Goal: Obtain resource: Download file/media

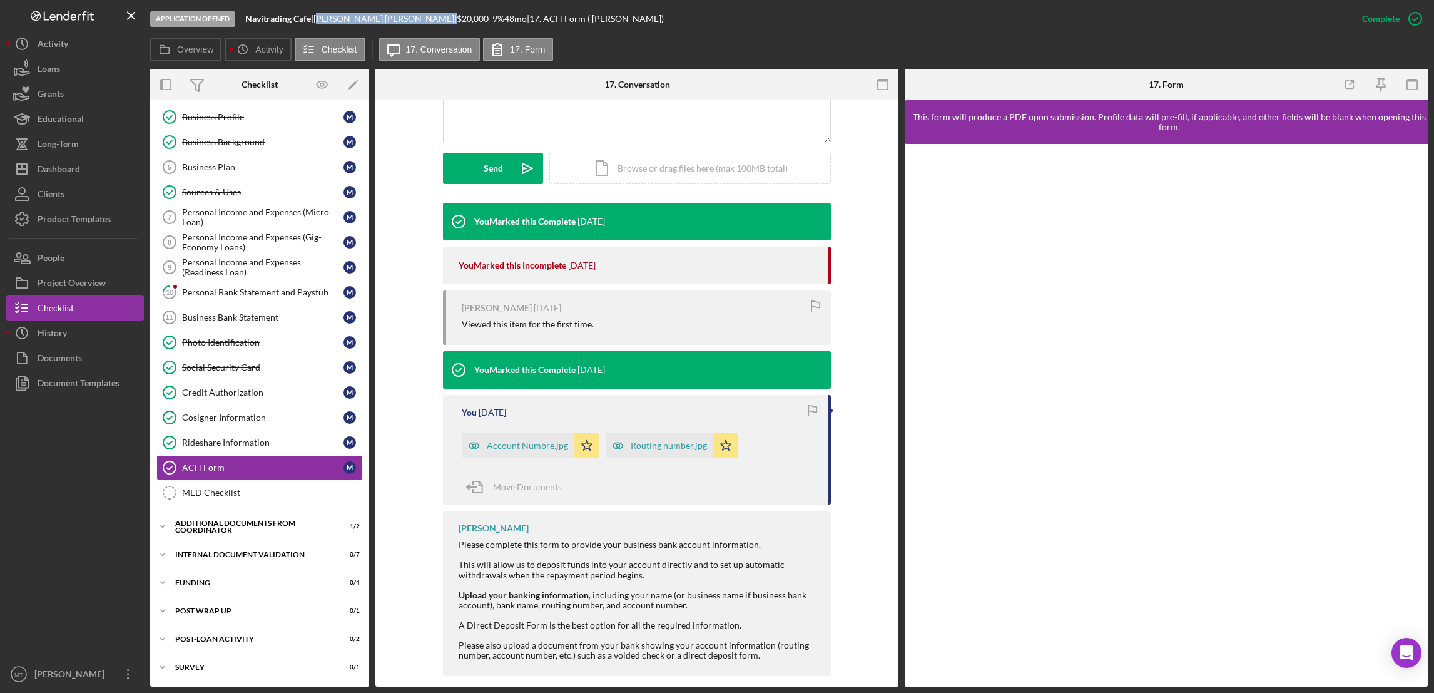
scroll to position [328, 0]
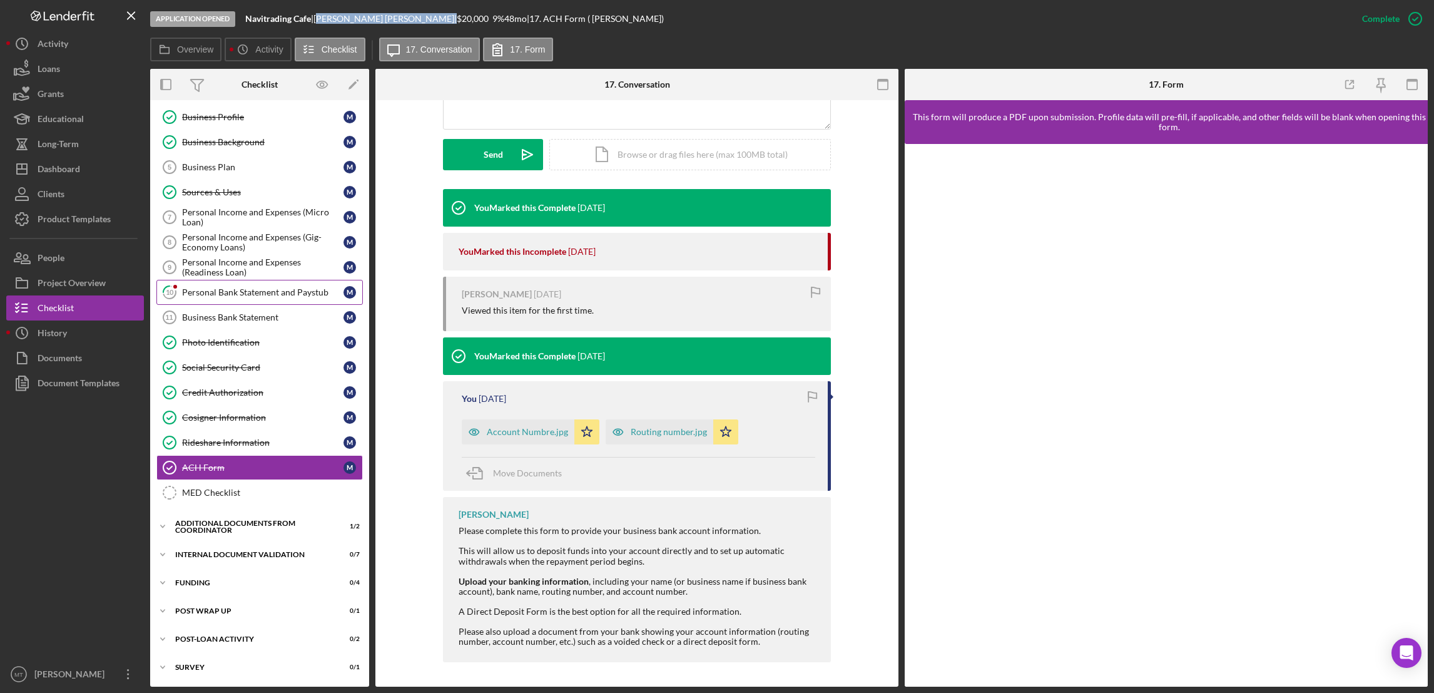
click at [298, 290] on div "Personal Bank Statement and Paystub" at bounding box center [262, 292] width 161 height 10
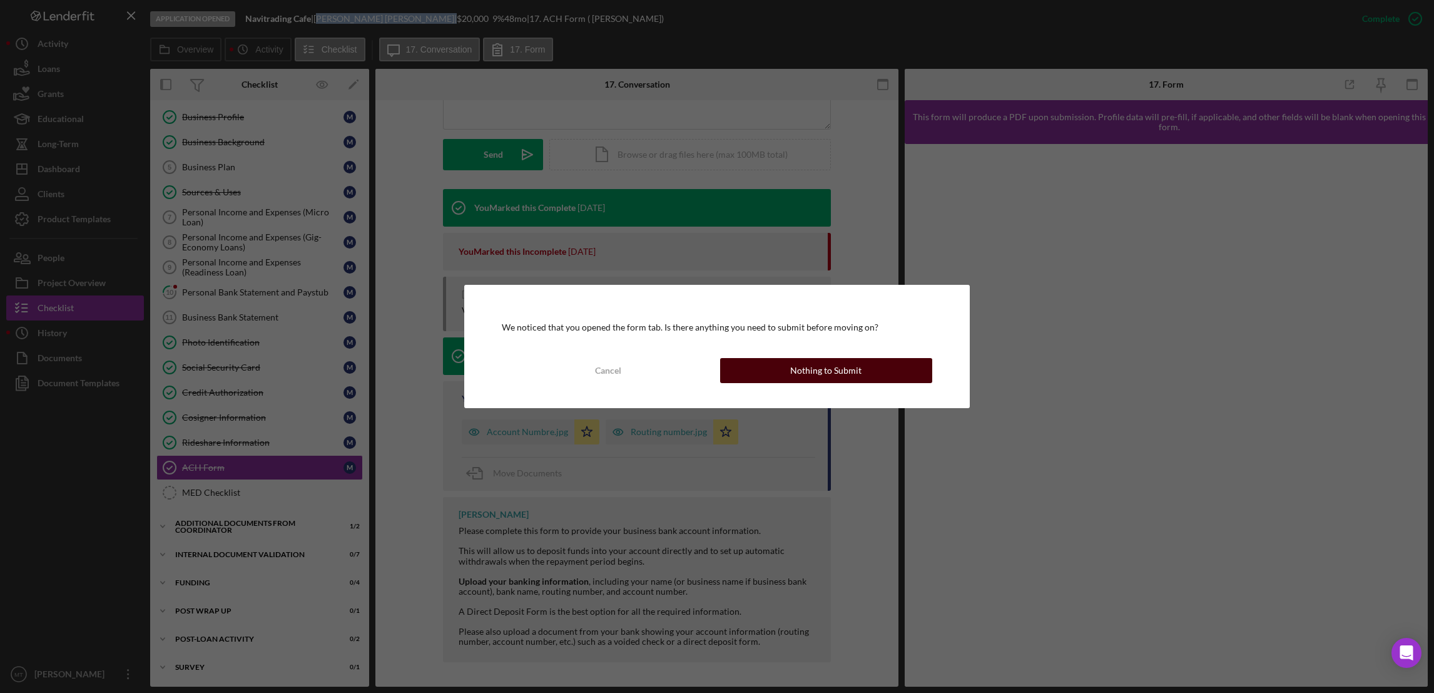
click at [790, 360] on button "Nothing to Submit" at bounding box center [826, 370] width 212 height 25
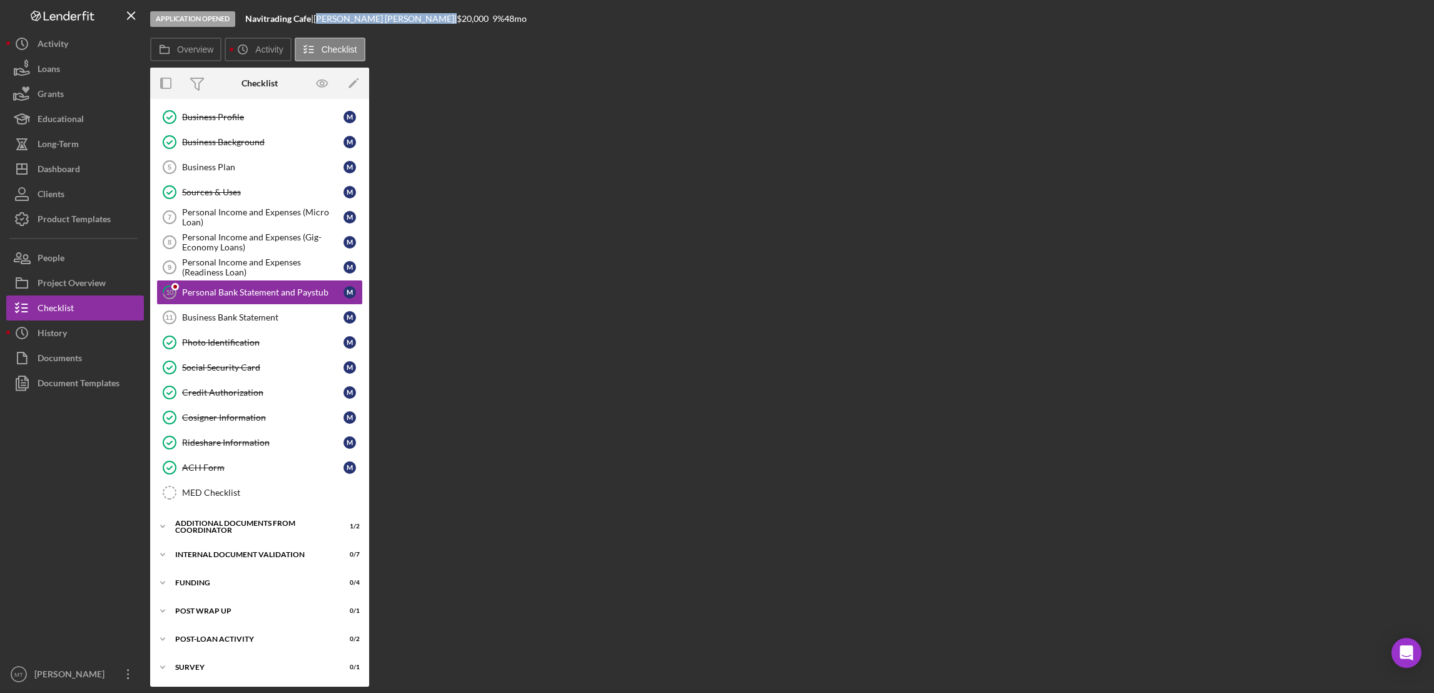
scroll to position [80, 0]
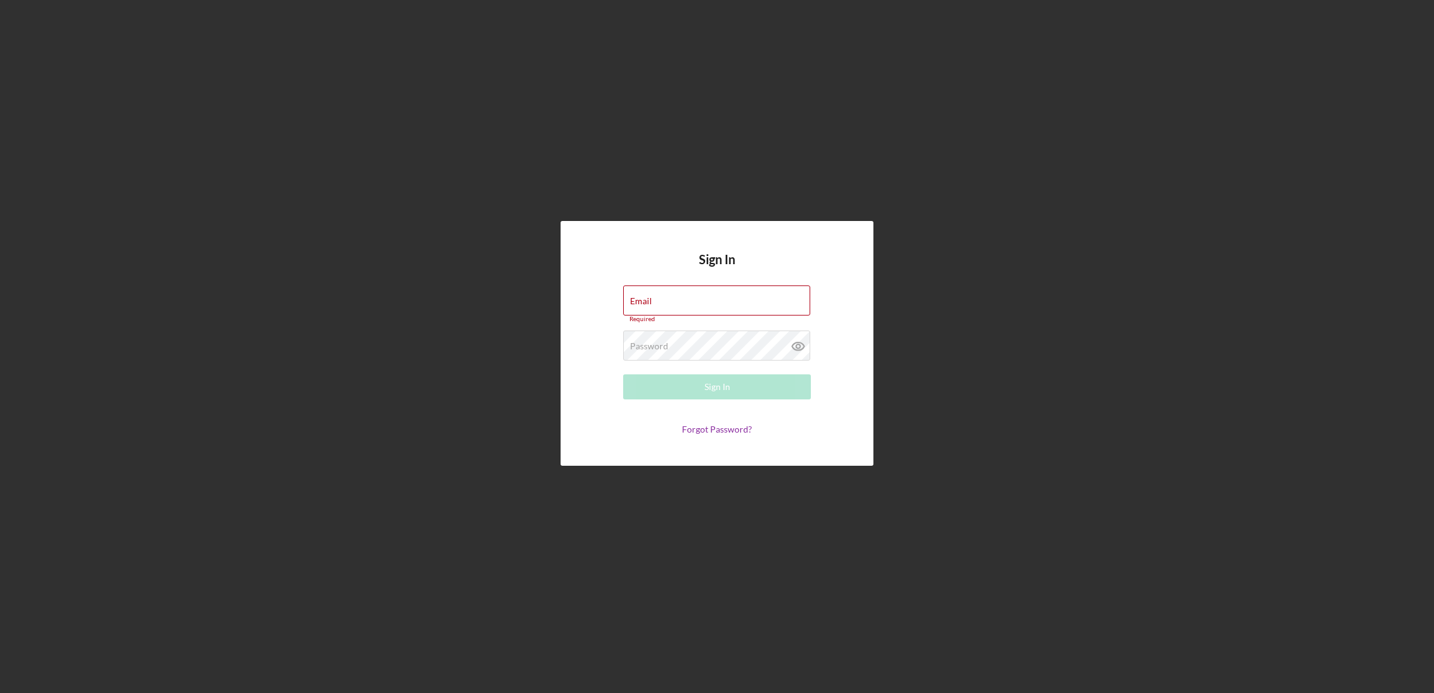
type input "[EMAIL_ADDRESS][DOMAIN_NAME]"
click at [706, 390] on div "Sign In" at bounding box center [717, 386] width 26 height 25
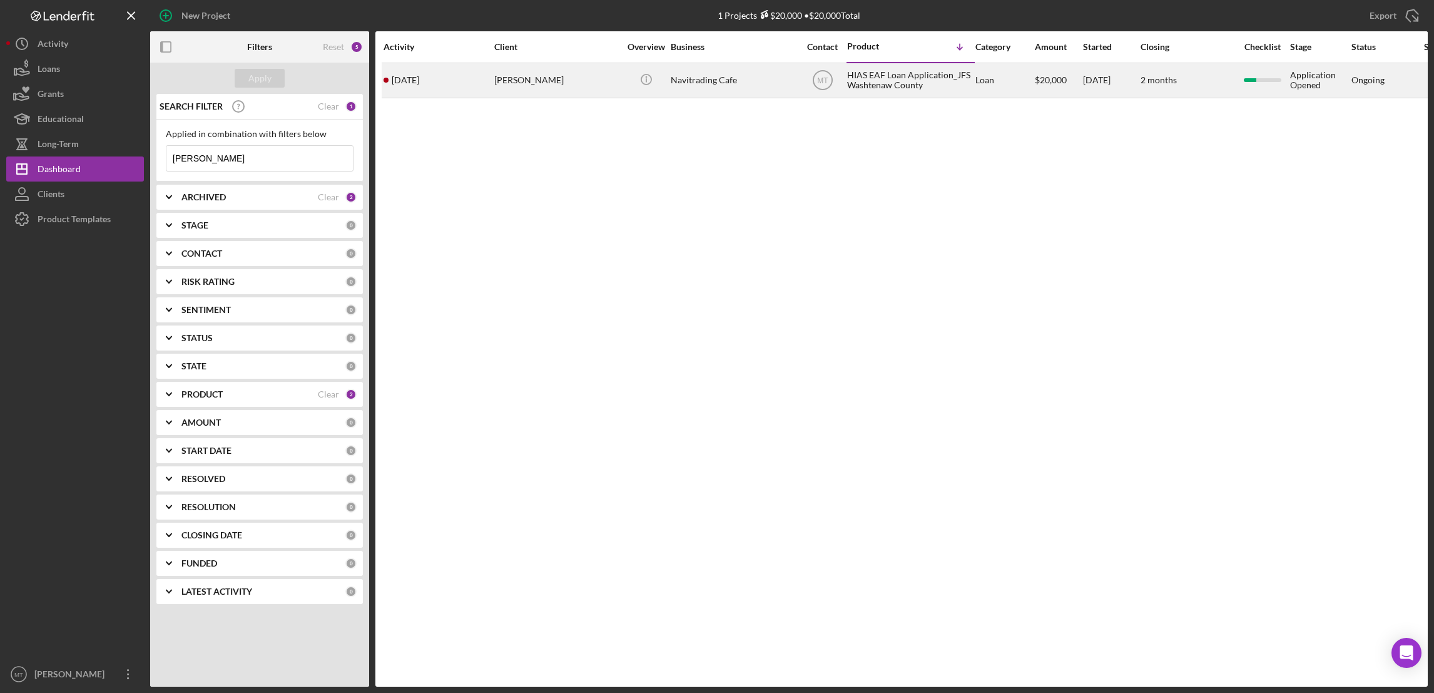
click at [880, 68] on div "HIAS EAF Loan Application_JFS Washtenaw County" at bounding box center [909, 80] width 125 height 33
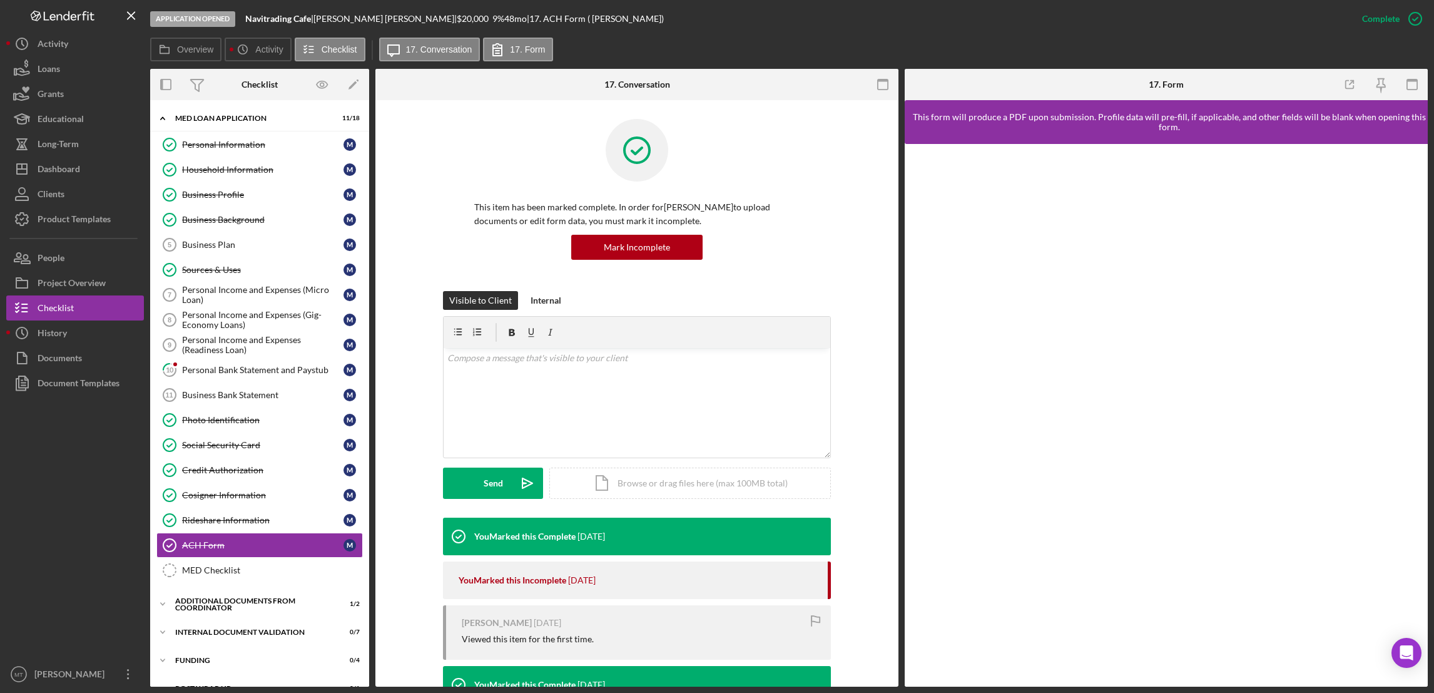
scroll to position [80, 0]
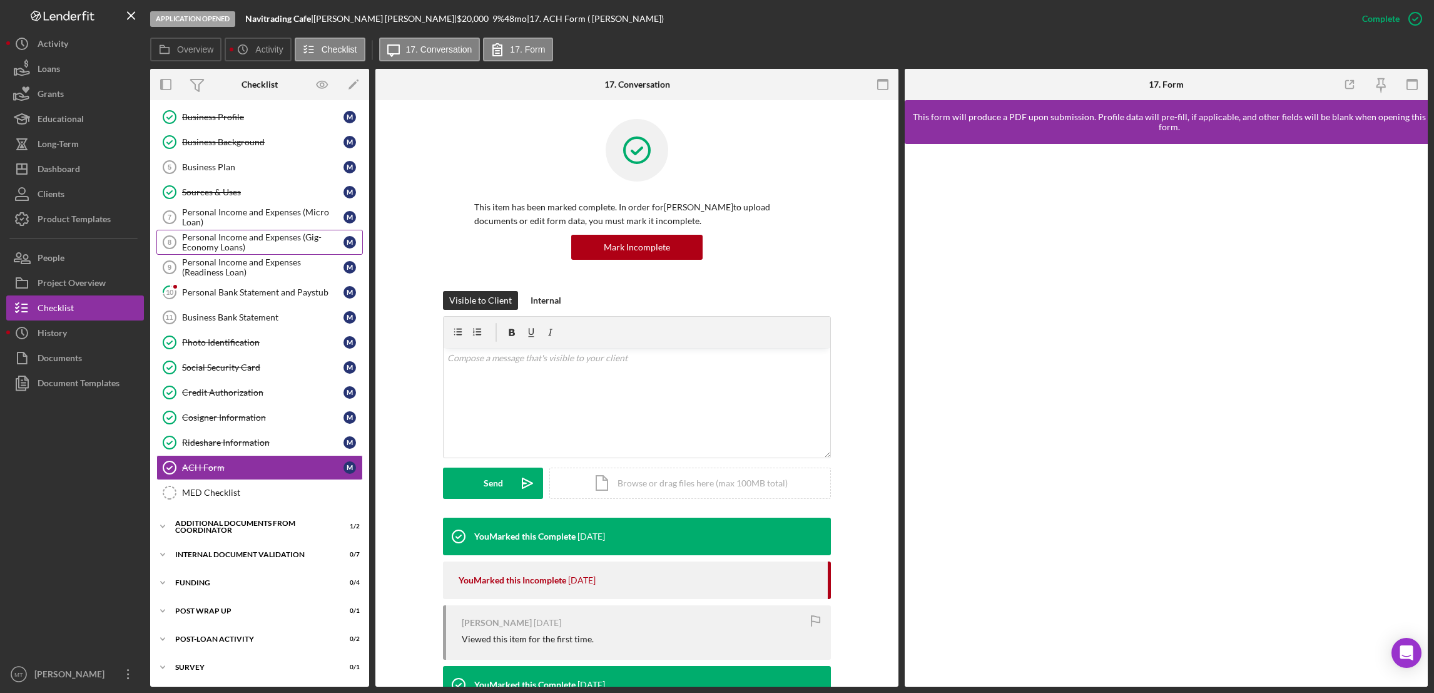
click at [294, 242] on div "Personal Income and Expenses (Gig-Economy Loans)" at bounding box center [262, 242] width 161 height 20
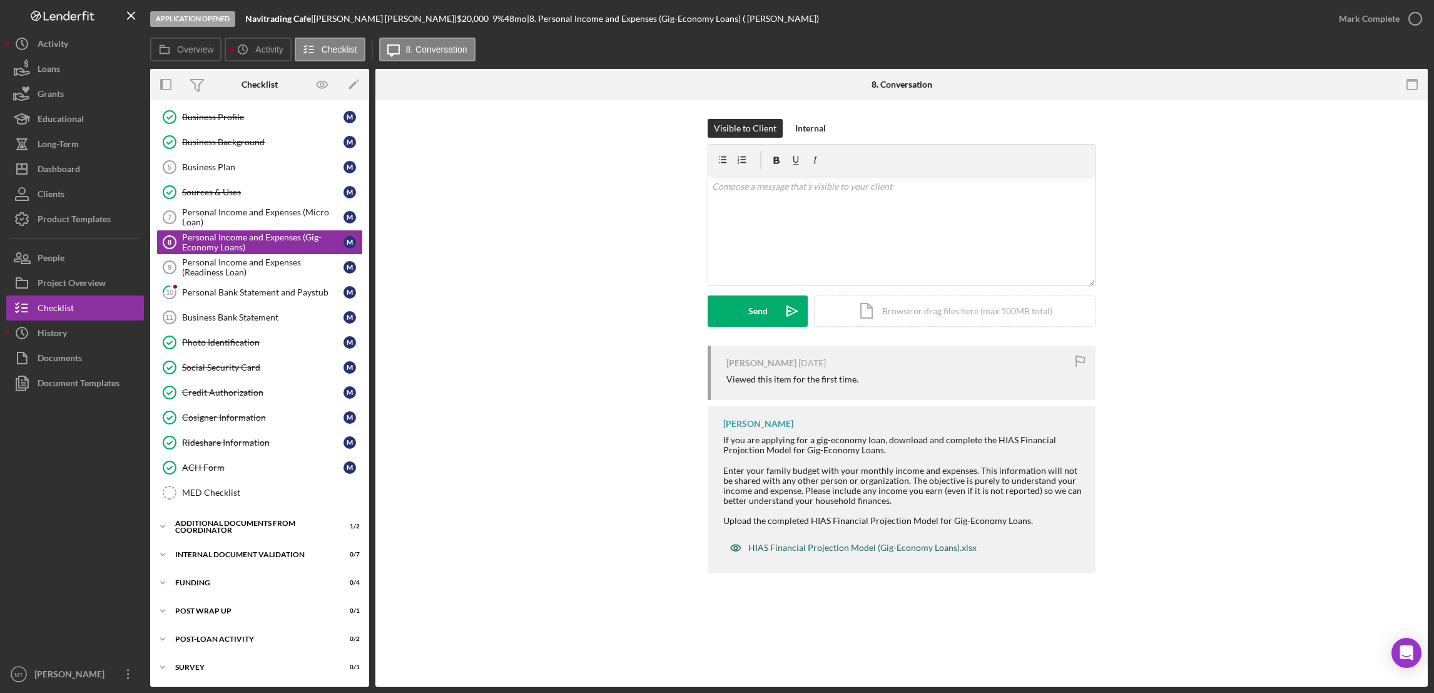
click at [804, 549] on div "HIAS Financial Projection Model (Gig-Economy Loans).xlsx" at bounding box center [862, 547] width 228 height 10
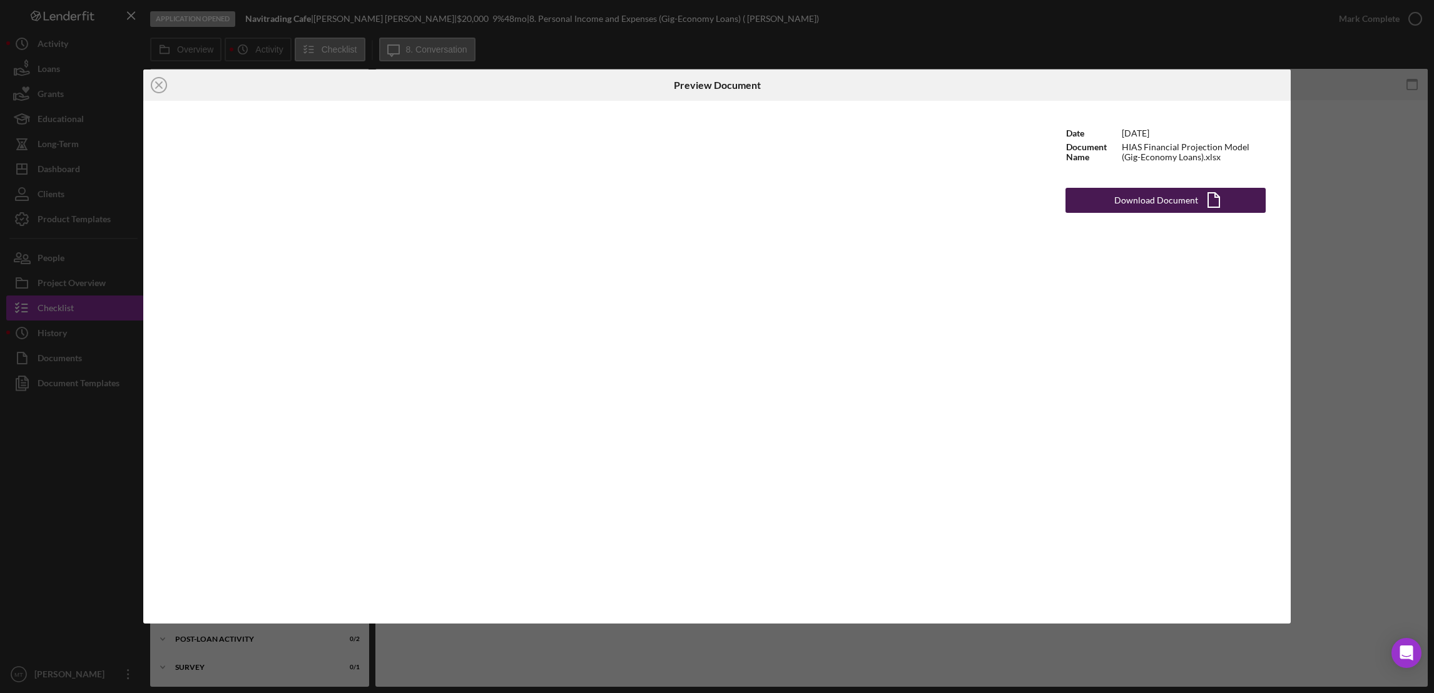
click at [1071, 200] on button "Download Document Icon/Document" at bounding box center [1166, 200] width 200 height 25
